Goal: Communication & Community: Answer question/provide support

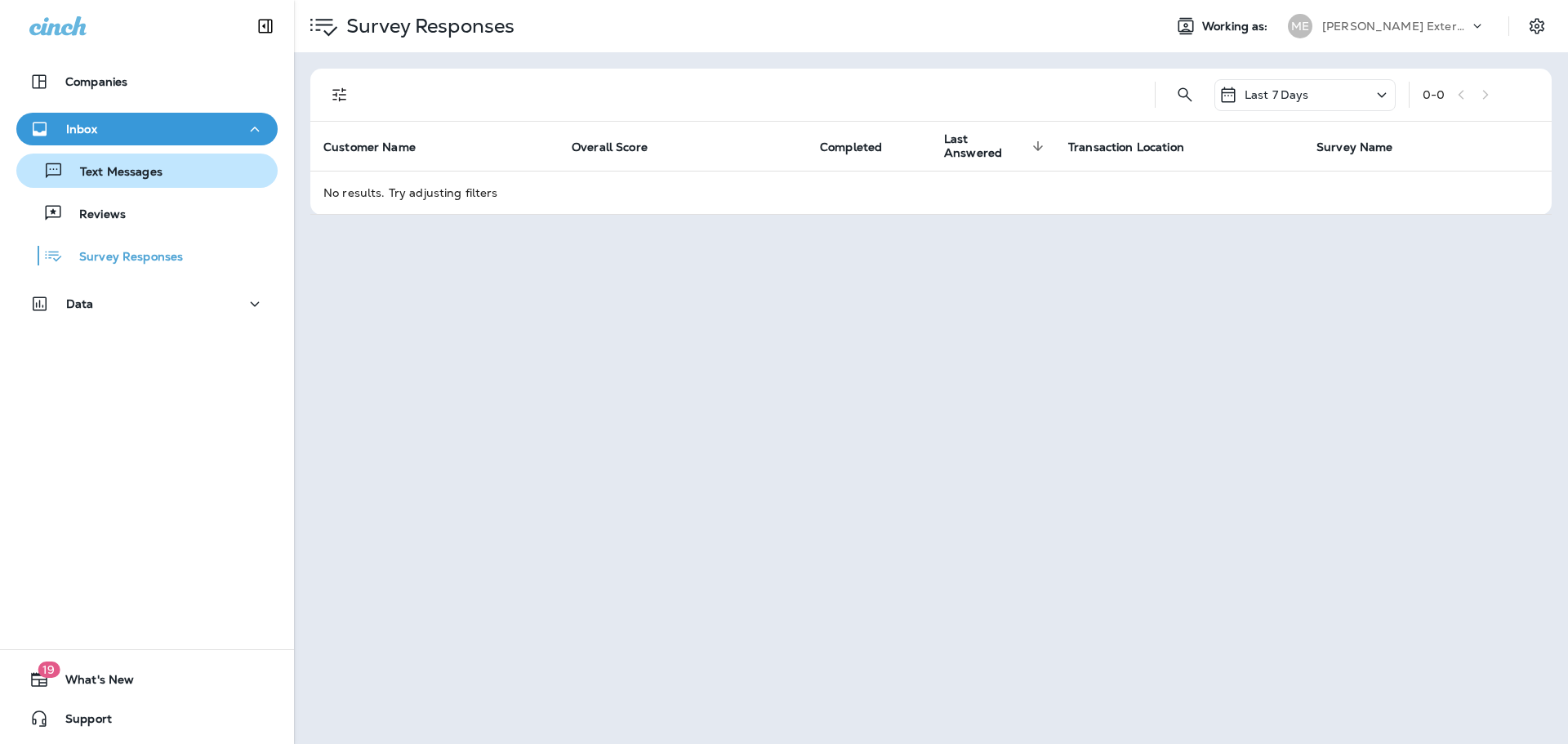
click at [125, 171] on p "Text Messages" at bounding box center [113, 172] width 99 height 16
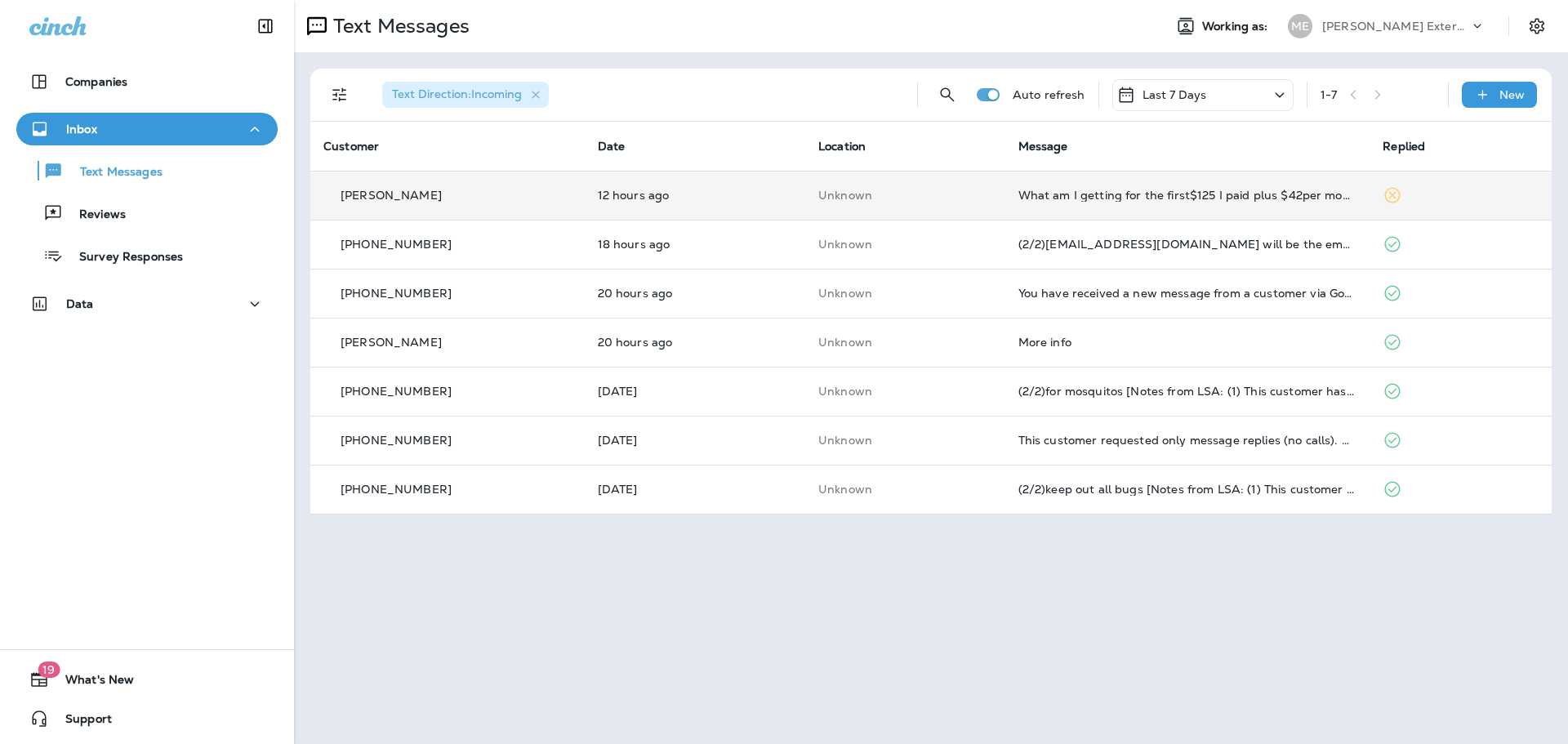
click at [992, 179] on td "Unknown" at bounding box center [905, 194] width 200 height 49
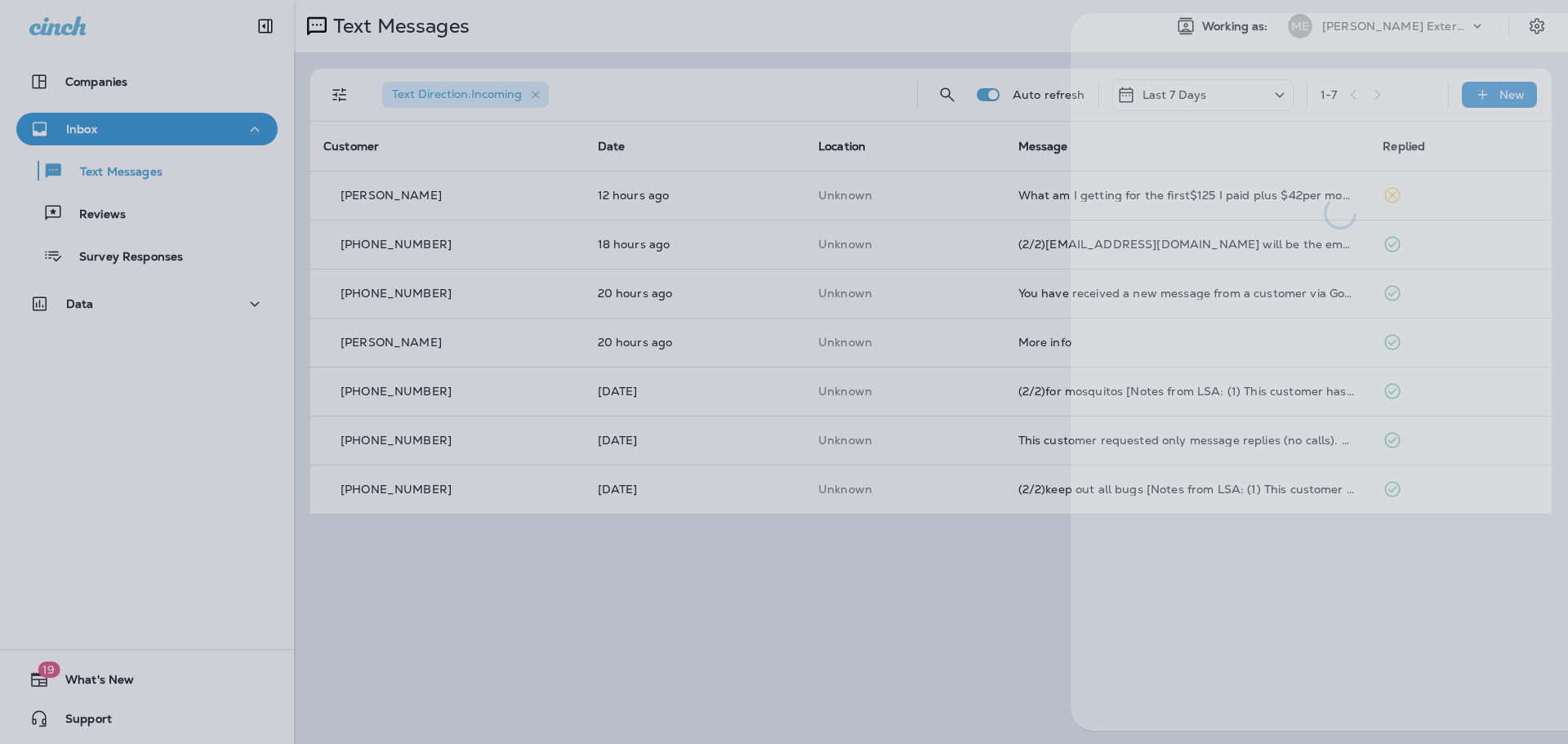
click at [871, 585] on div at bounding box center [847, 372] width 1568 height 744
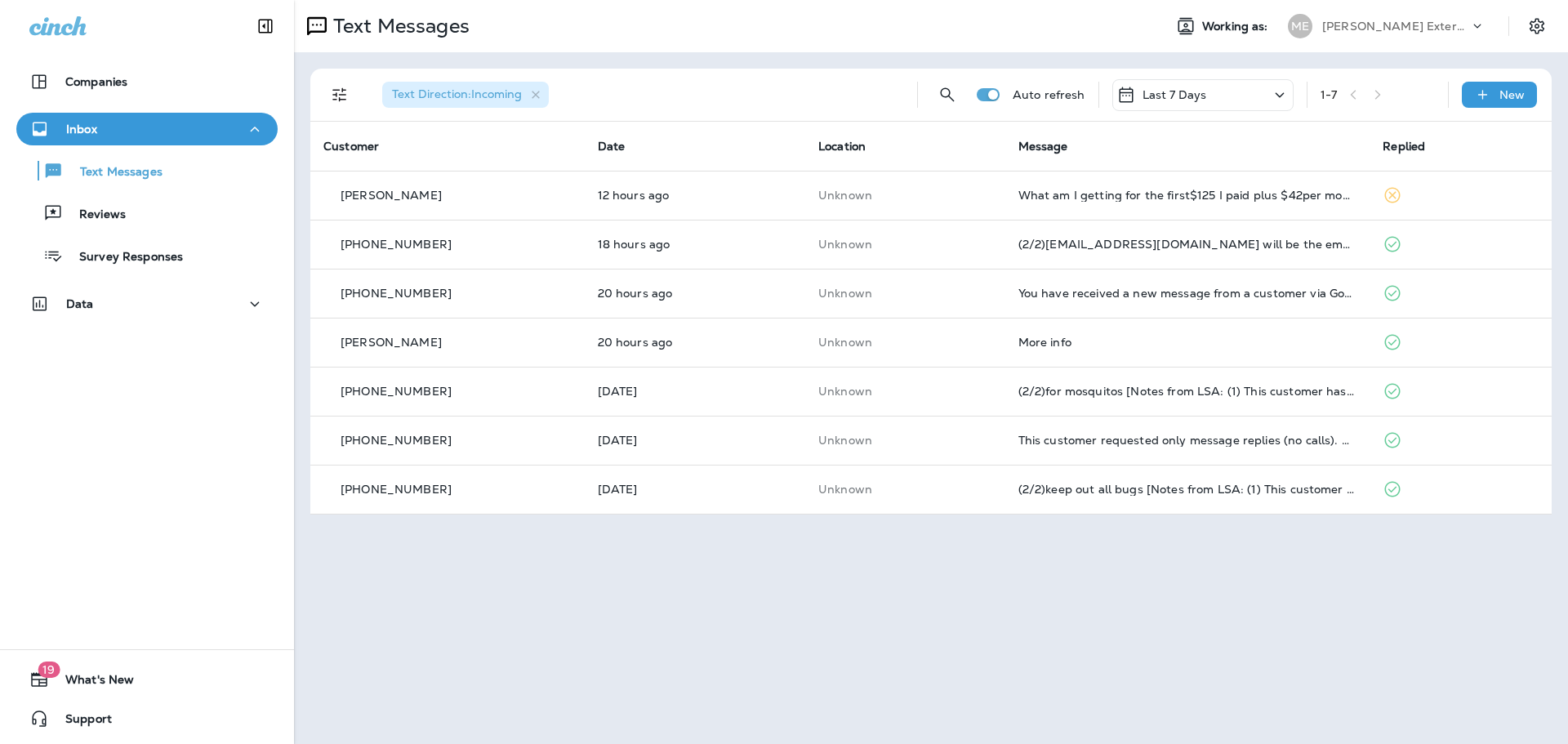
click at [997, 195] on td "Unknown" at bounding box center [905, 194] width 200 height 49
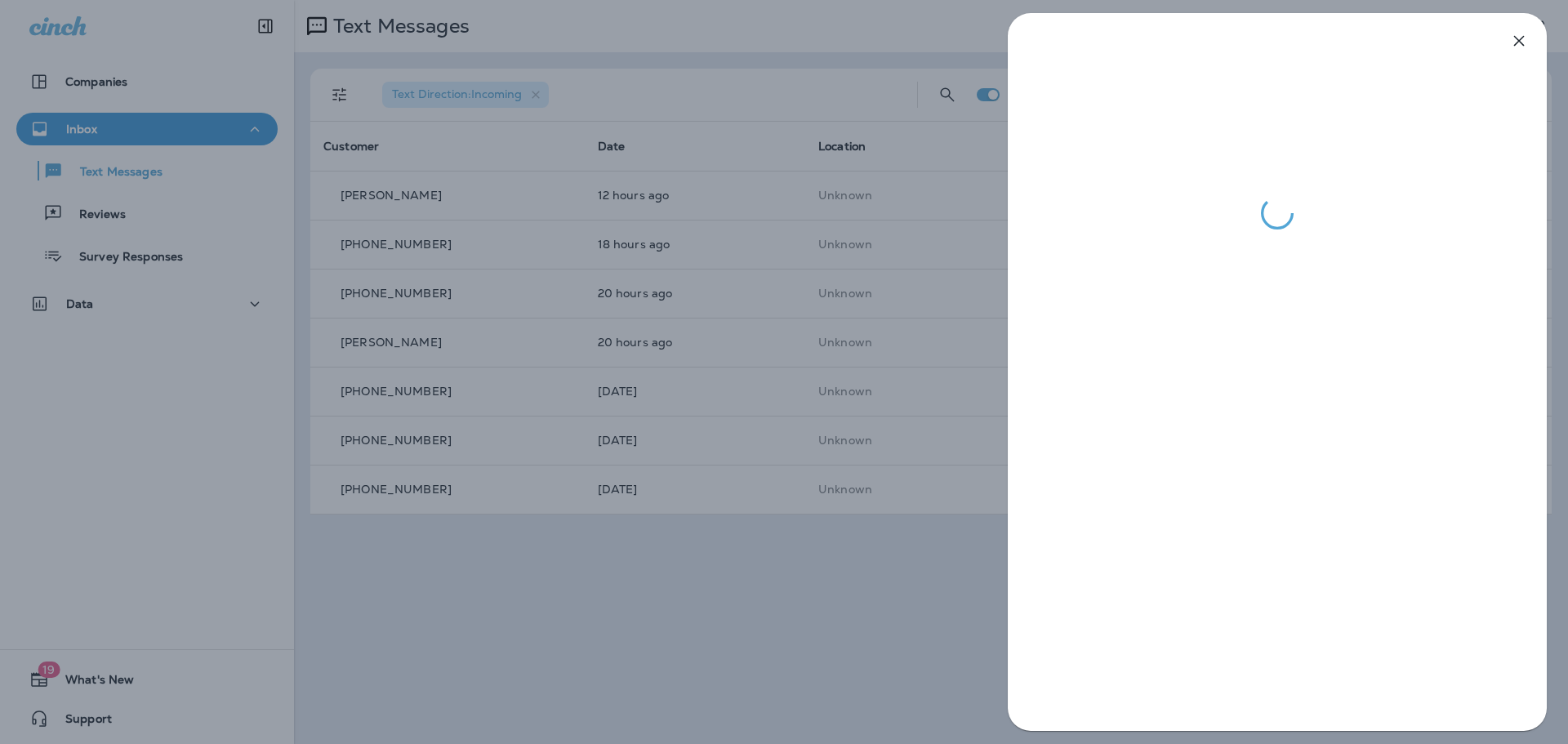
click at [802, 615] on div at bounding box center [784, 372] width 1568 height 744
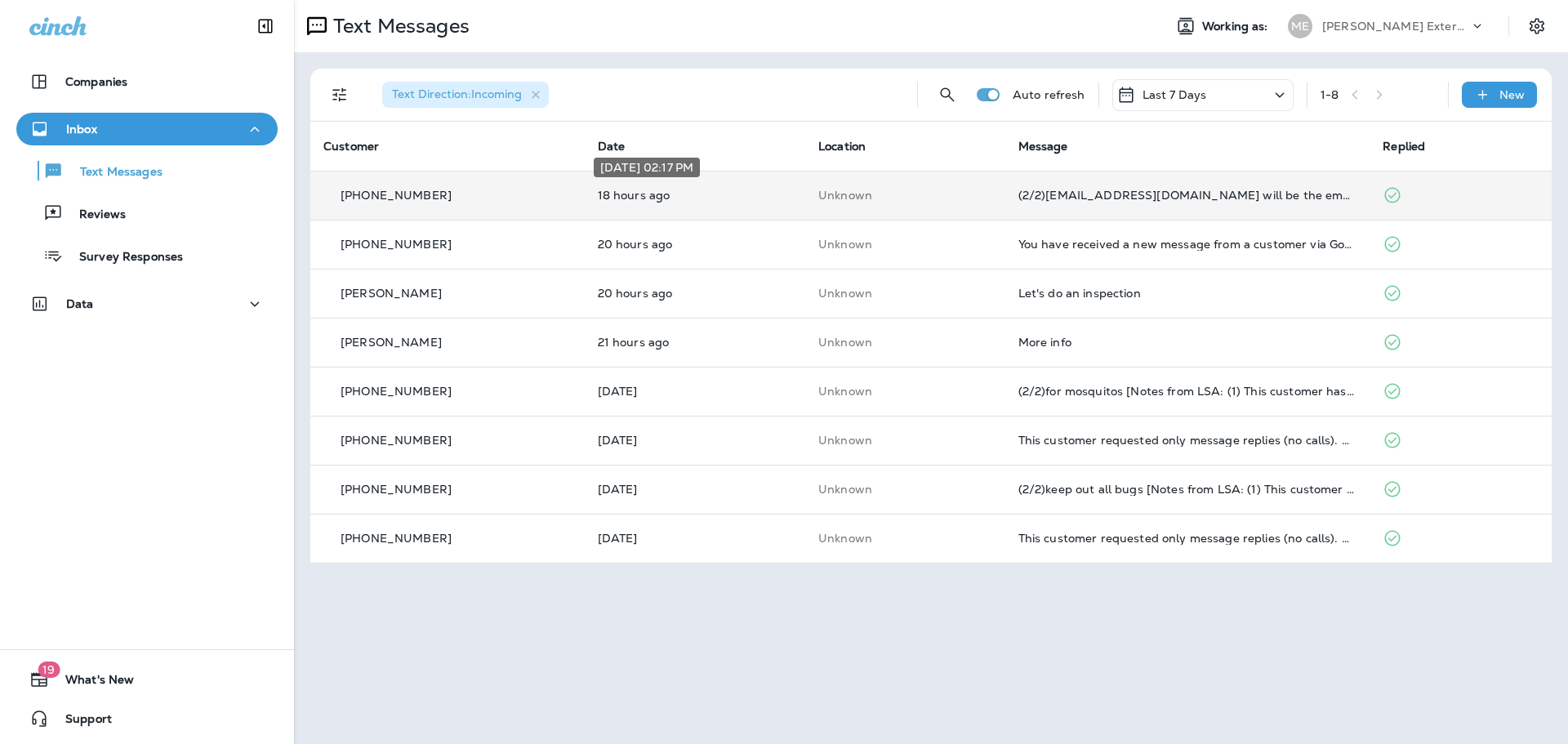
click at [742, 200] on p "18 hours ago" at bounding box center [695, 195] width 194 height 13
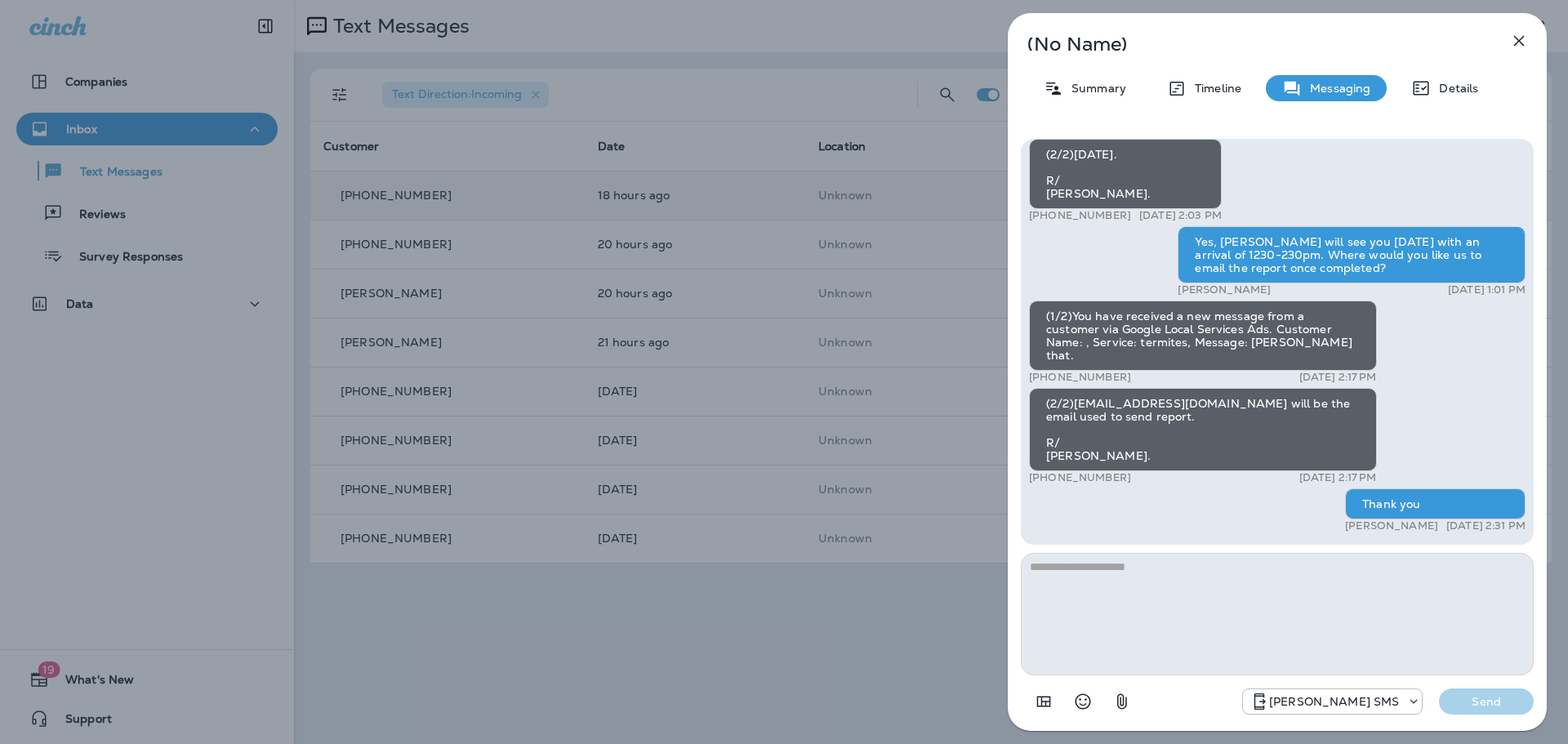
click at [695, 222] on div "(No Name) Summary Timeline Messaging Details (1/3)You have received a new messa…" at bounding box center [784, 372] width 1568 height 744
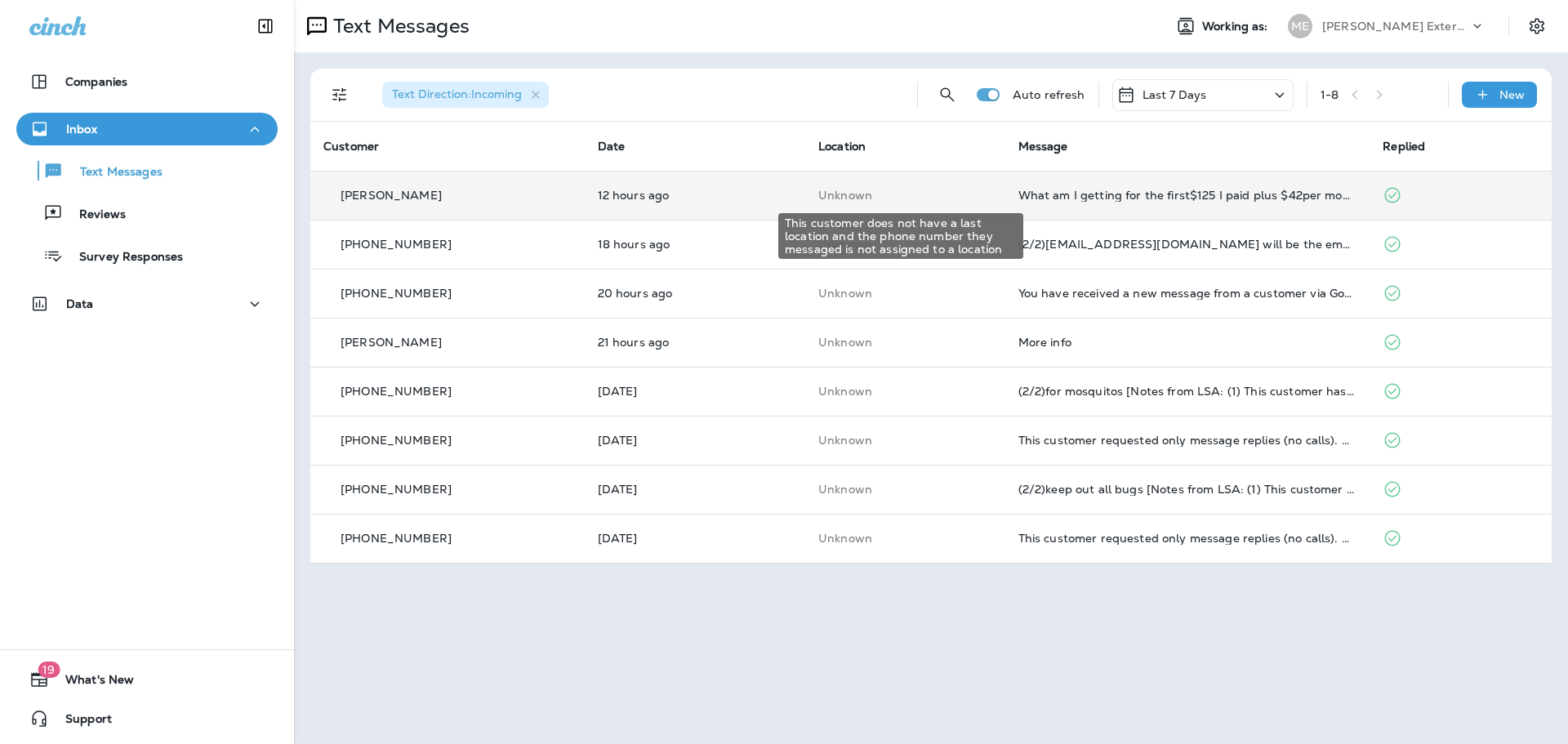
click at [969, 199] on p "Unknown" at bounding box center [905, 195] width 174 height 13
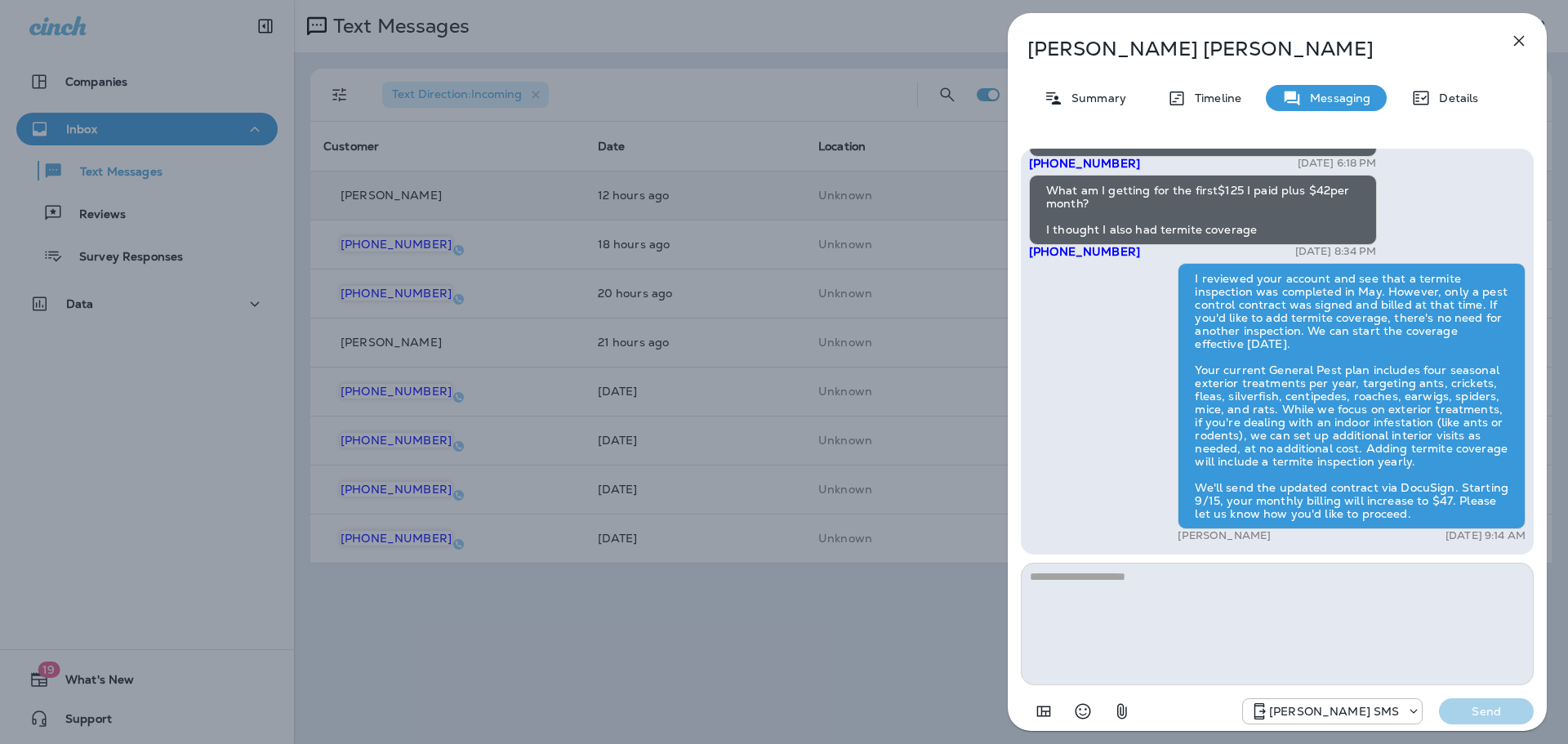
click at [745, 625] on div "John Beavers Summary Timeline Messaging Details Mares Ext.: Termite damage can …" at bounding box center [784, 372] width 1568 height 744
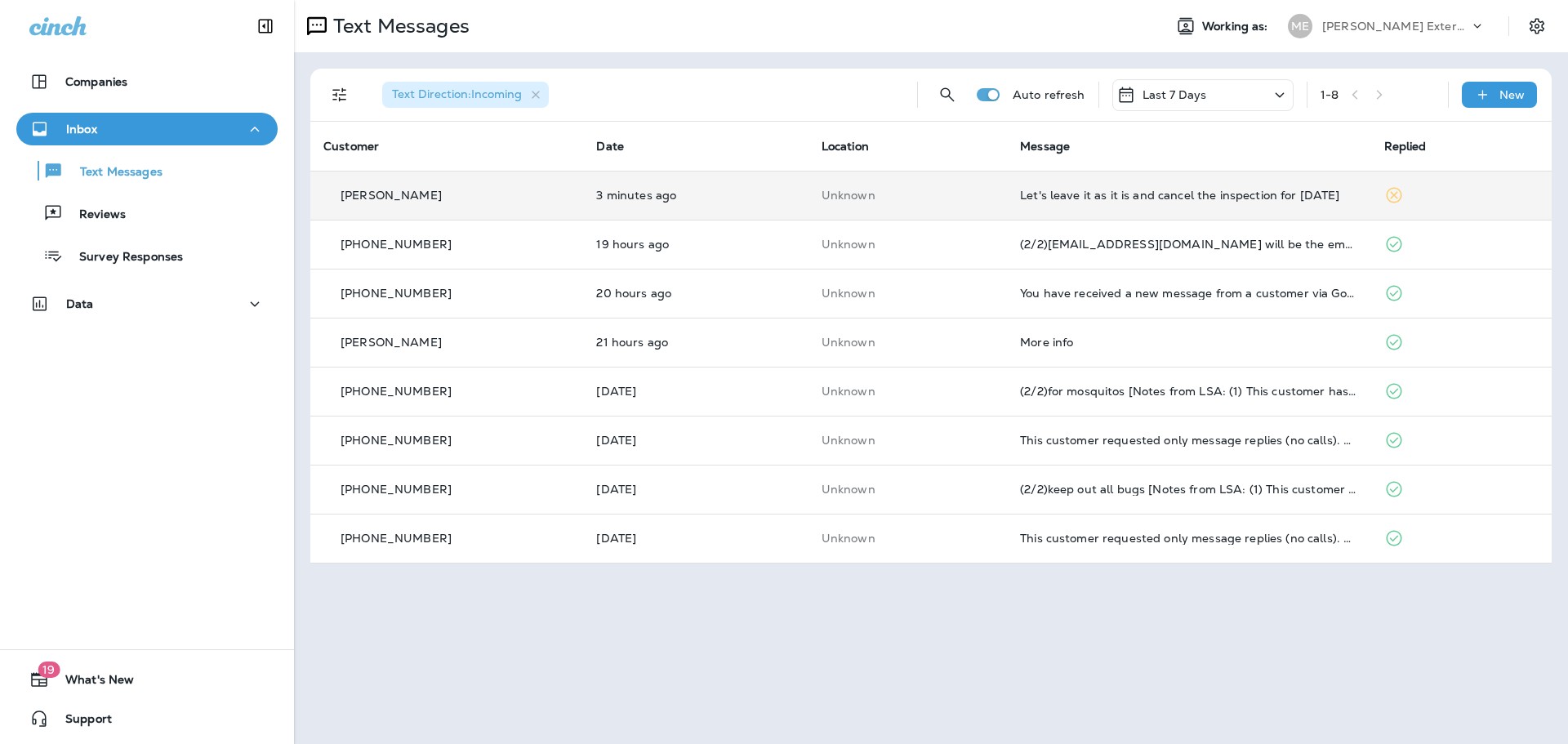
click at [741, 187] on td "3 minutes ago" at bounding box center [695, 194] width 225 height 49
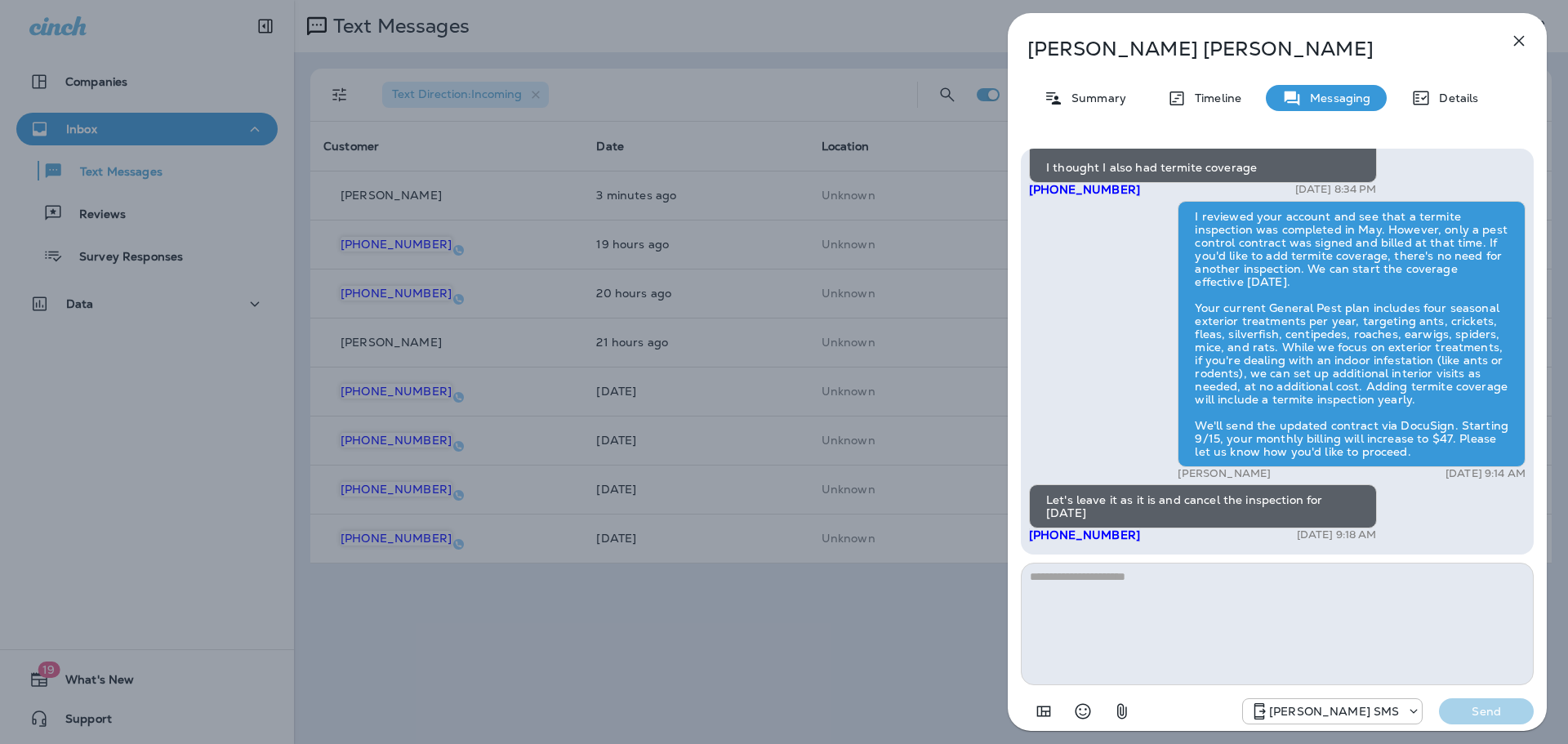
click at [849, 620] on div "John Beavers Summary Timeline Messaging Details Mares Ext.: Termite damage can …" at bounding box center [784, 372] width 1568 height 744
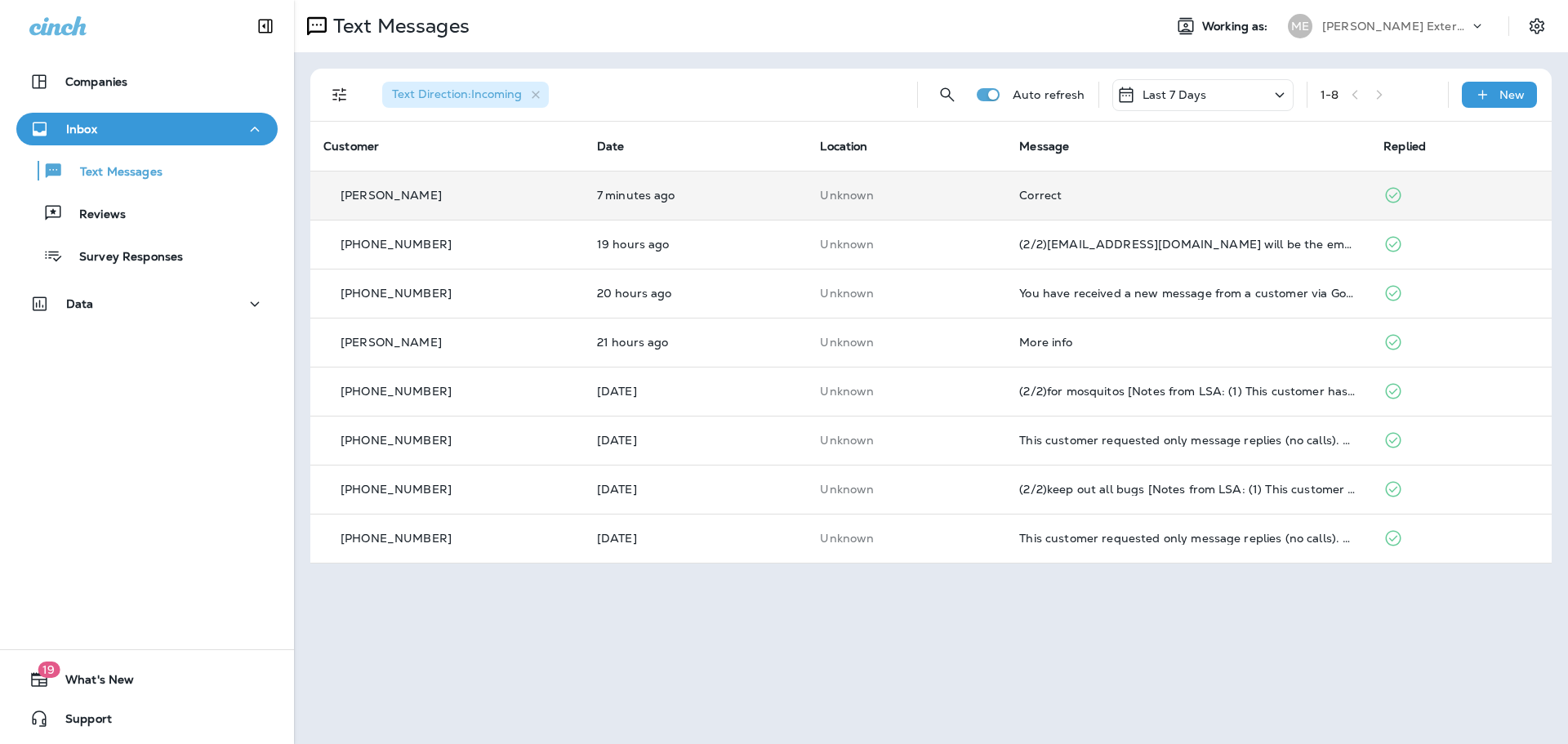
click at [986, 208] on td "Unknown" at bounding box center [907, 194] width 199 height 49
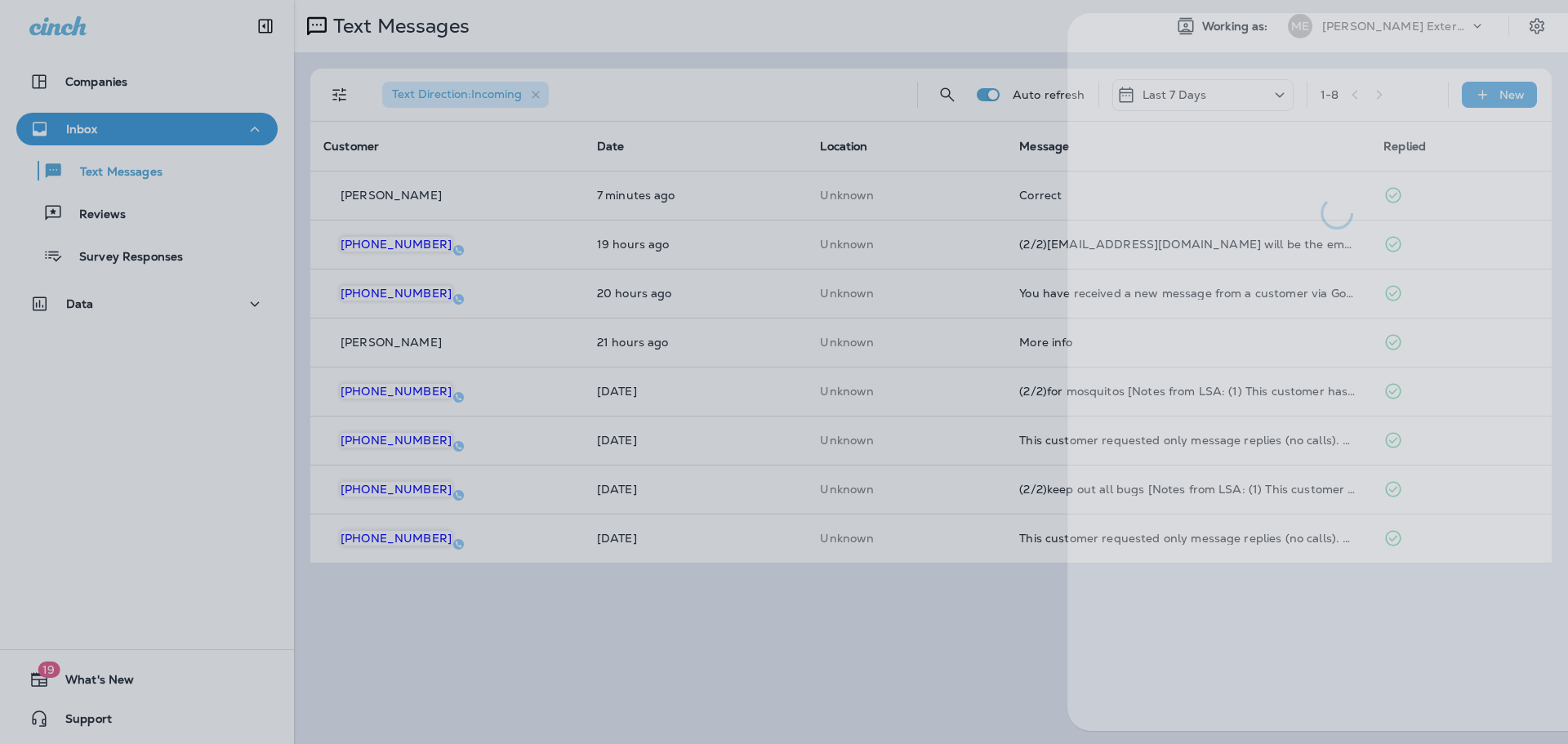
click at [758, 640] on div at bounding box center [843, 372] width 1568 height 744
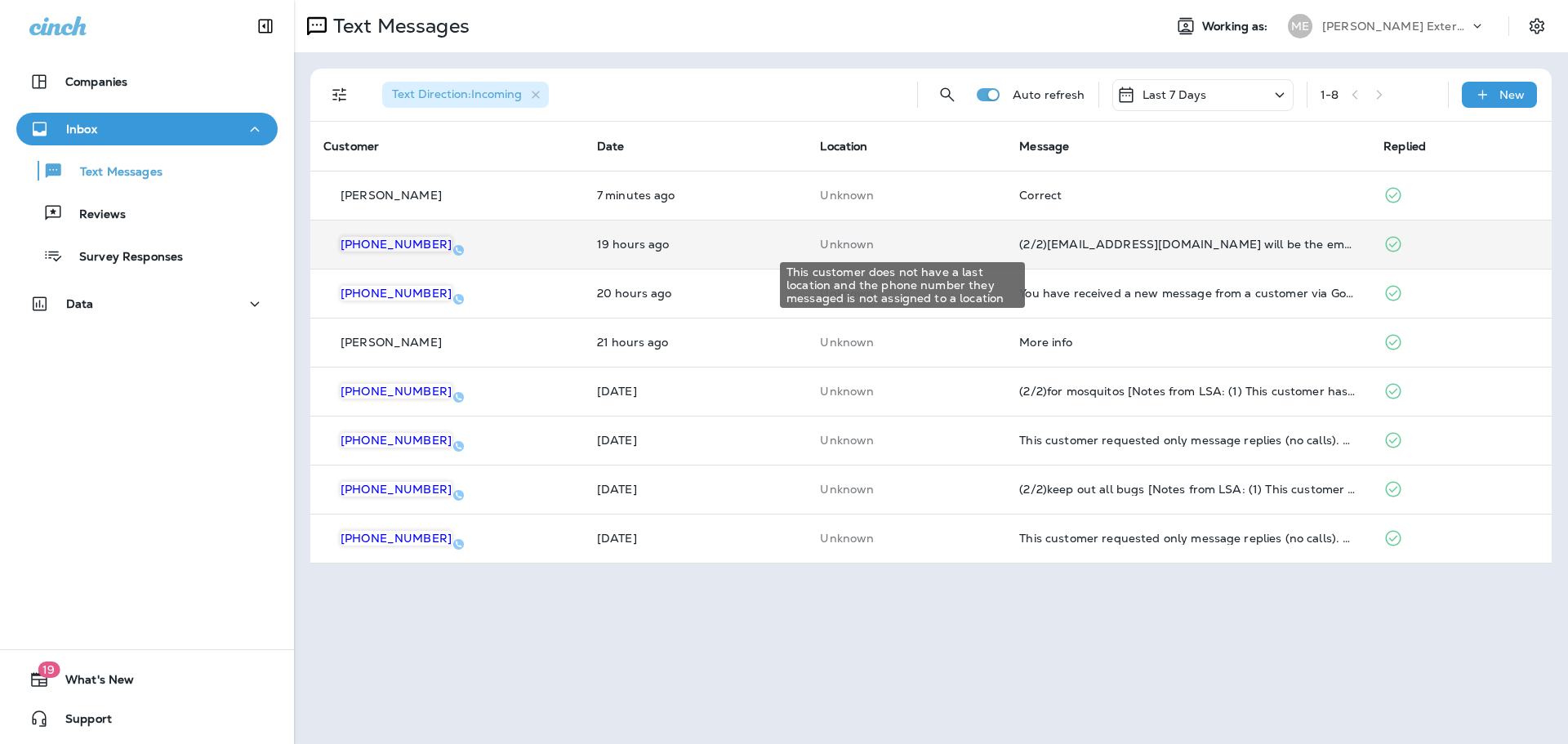
click at [965, 242] on p "Unknown" at bounding box center [907, 245] width 173 height 13
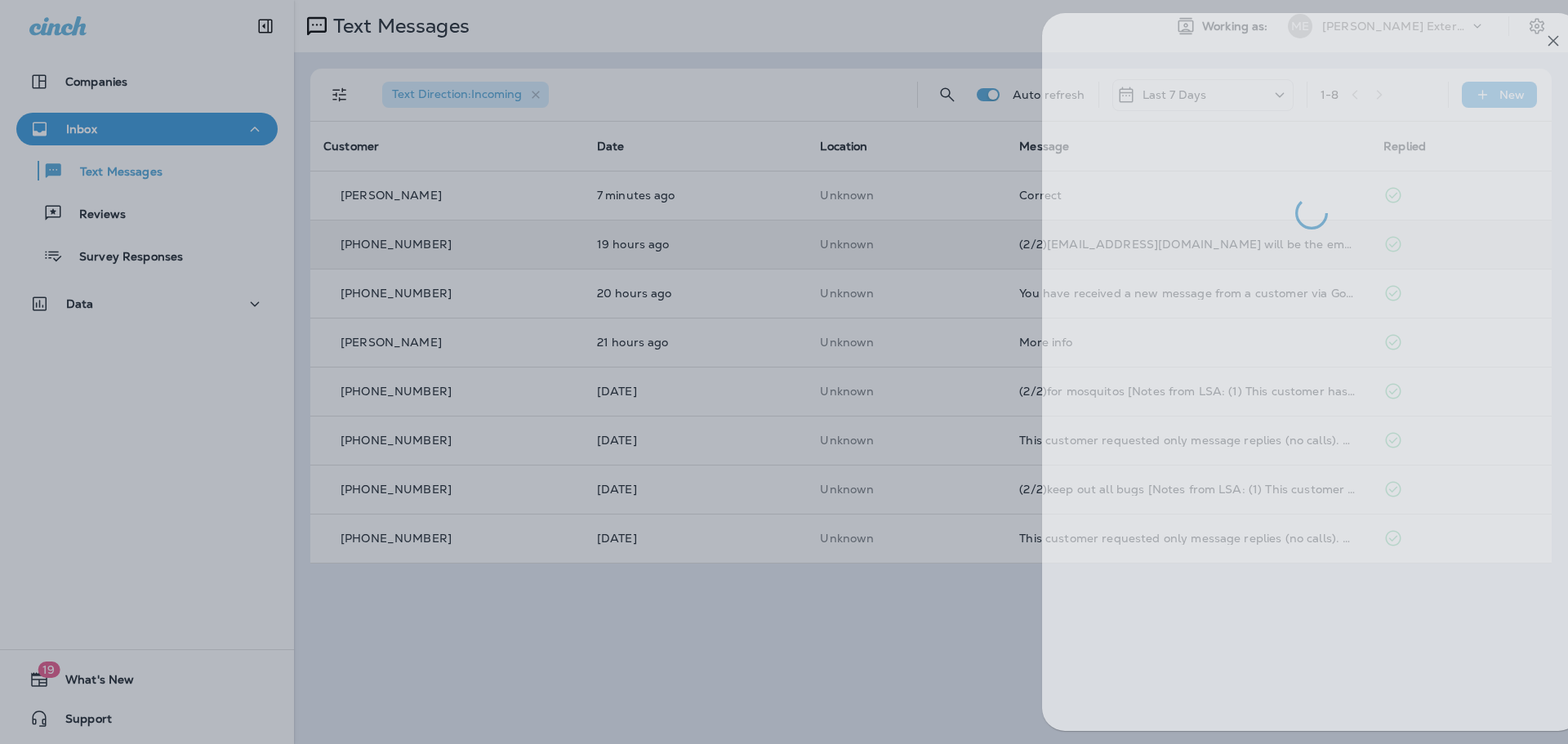
click at [872, 241] on div at bounding box center [819, 372] width 1568 height 744
